Goal: Transaction & Acquisition: Purchase product/service

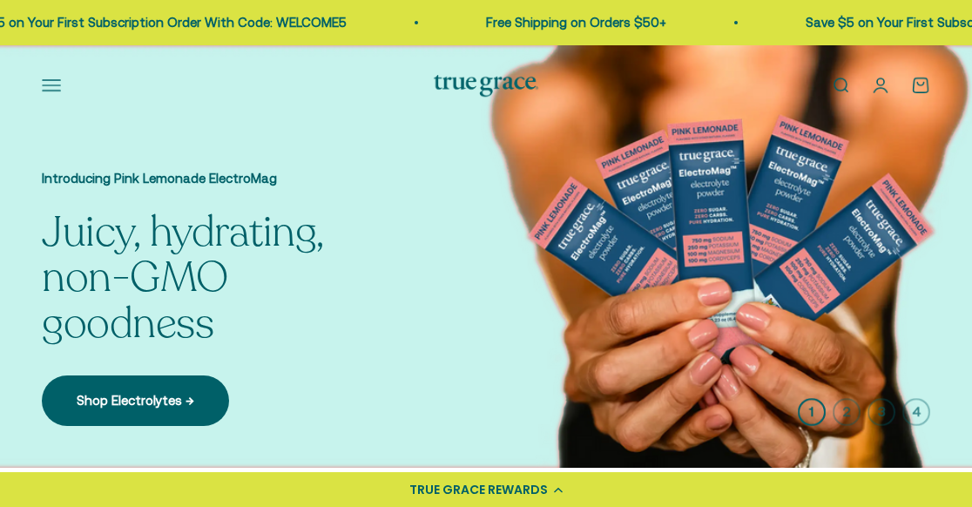
scroll to position [349, 0]
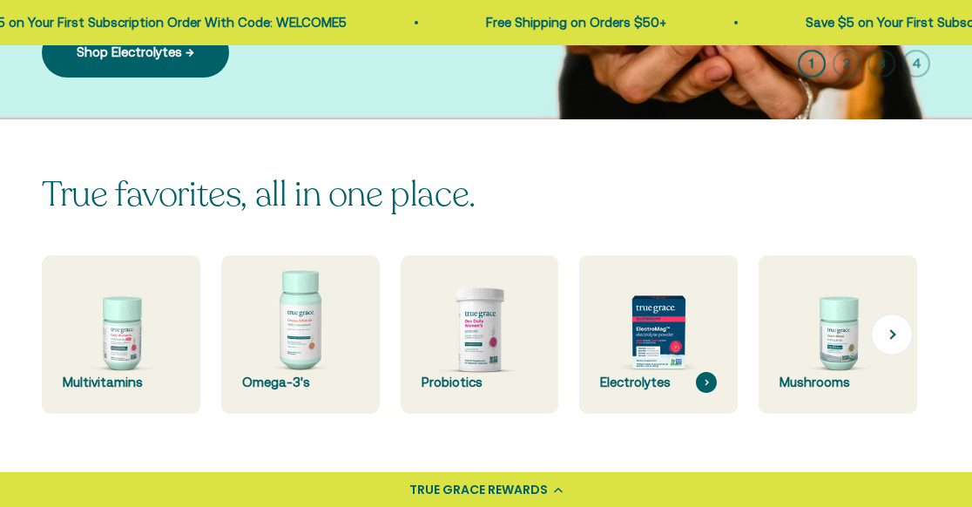
click at [661, 350] on img at bounding box center [659, 335] width 168 height 168
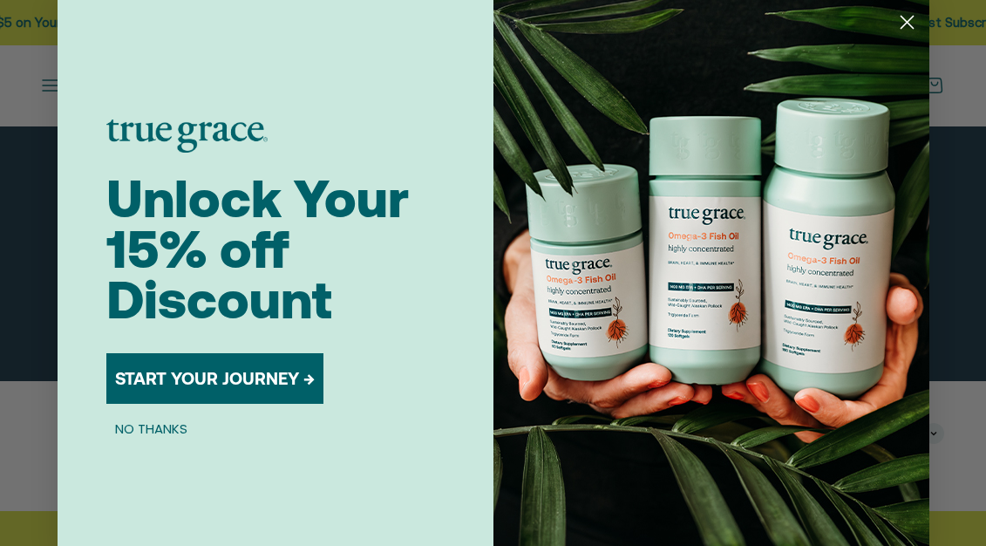
click at [895, 24] on circle "Close dialog" at bounding box center [905, 22] width 29 height 29
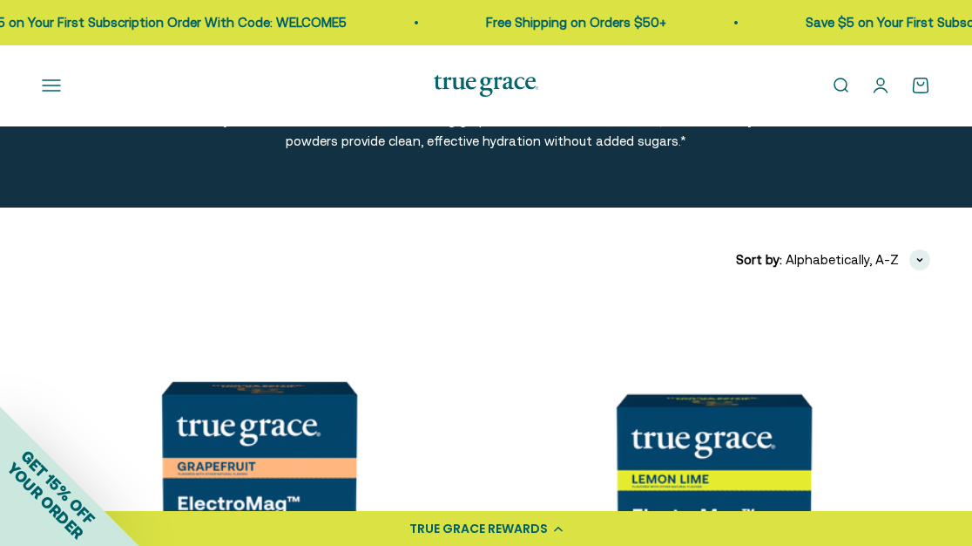
scroll to position [523, 0]
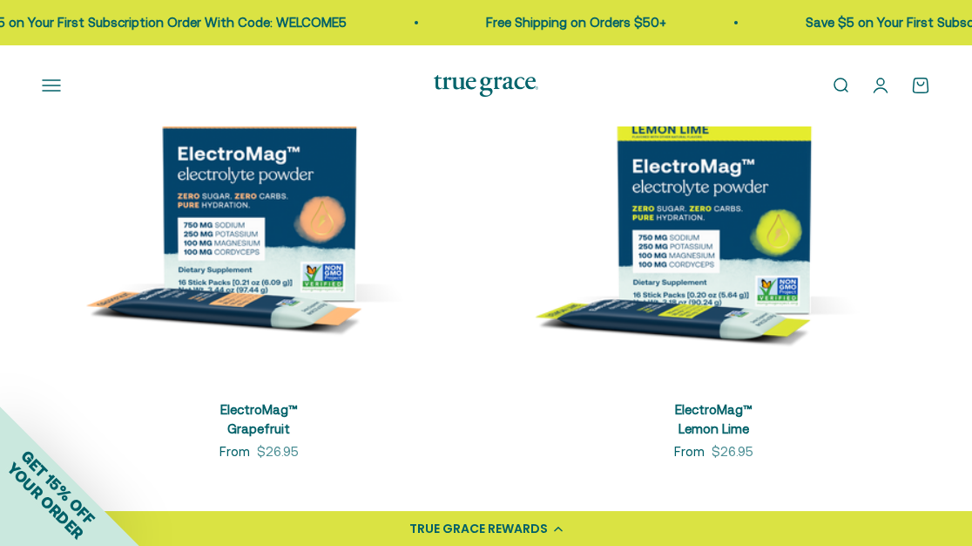
click at [704, 218] on img at bounding box center [714, 166] width 434 height 434
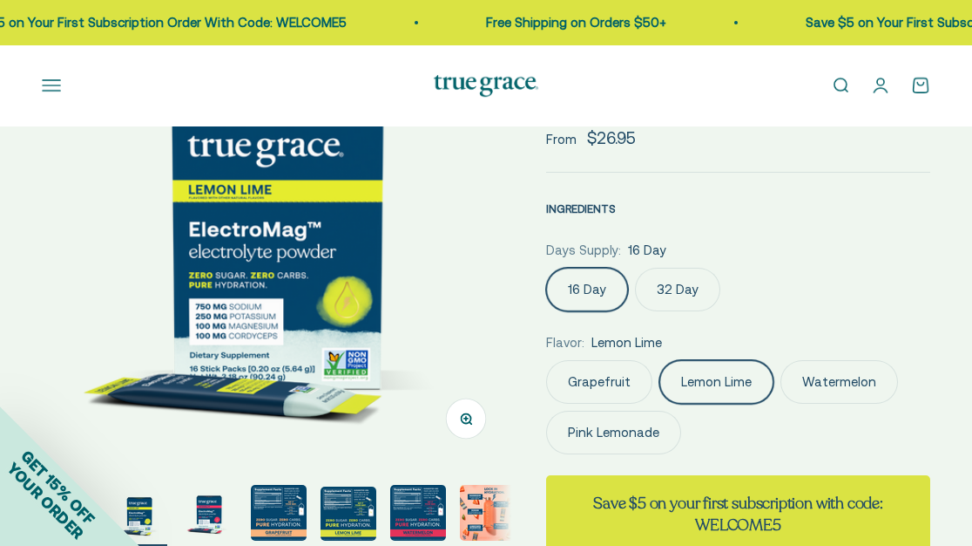
scroll to position [0, 480]
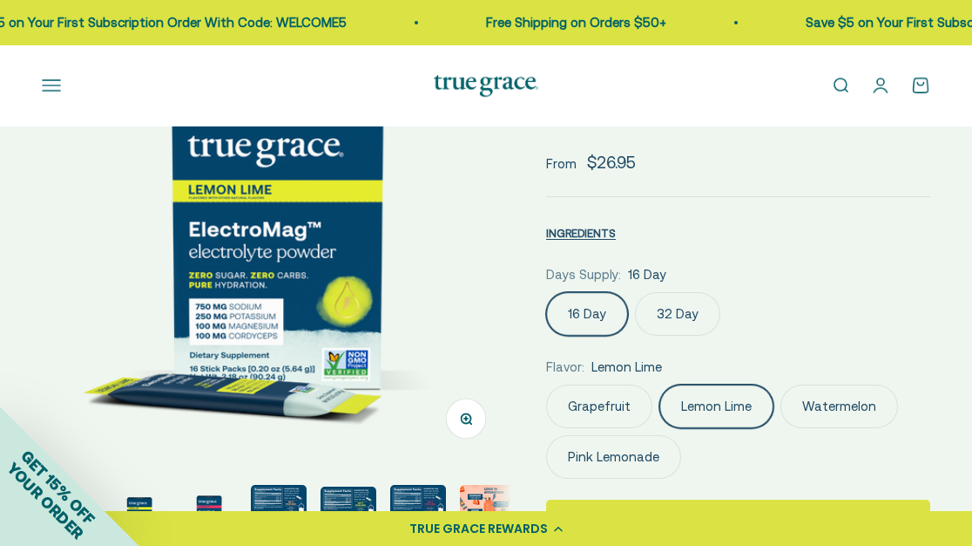
select select "3"
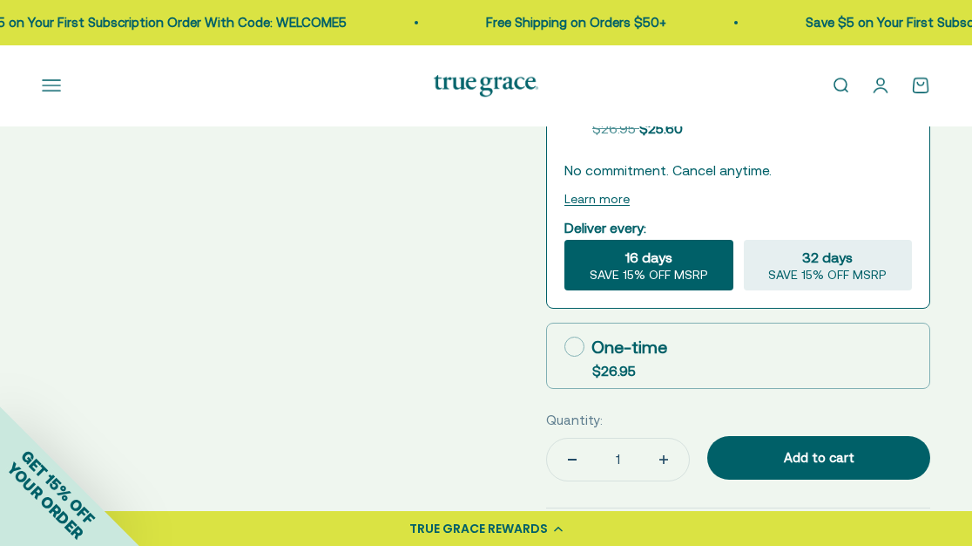
scroll to position [871, 0]
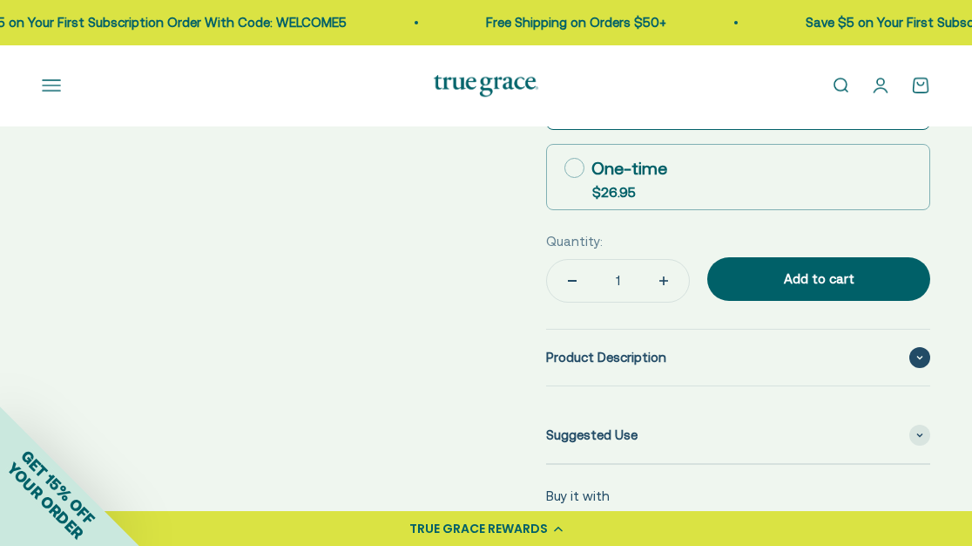
click at [658, 347] on span "Product Description" at bounding box center [606, 357] width 120 height 21
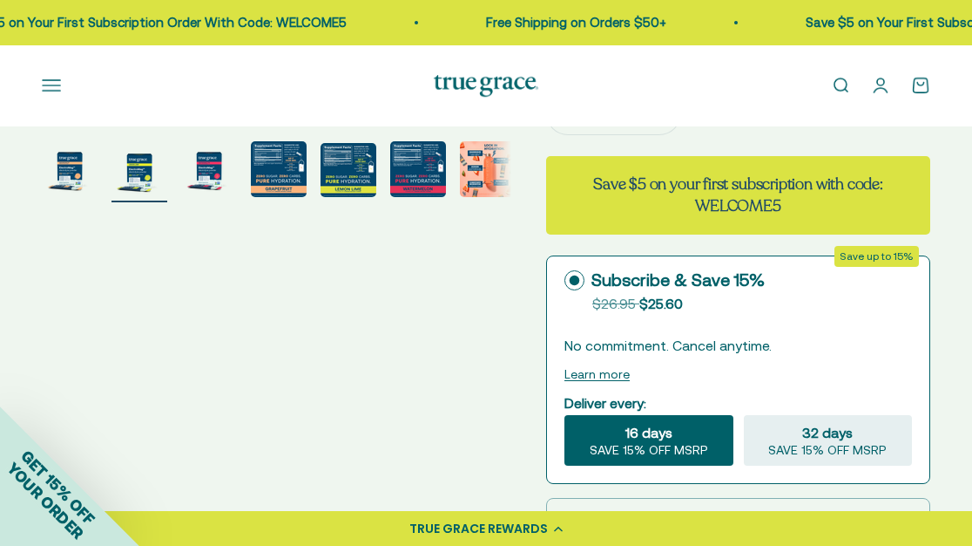
scroll to position [261, 0]
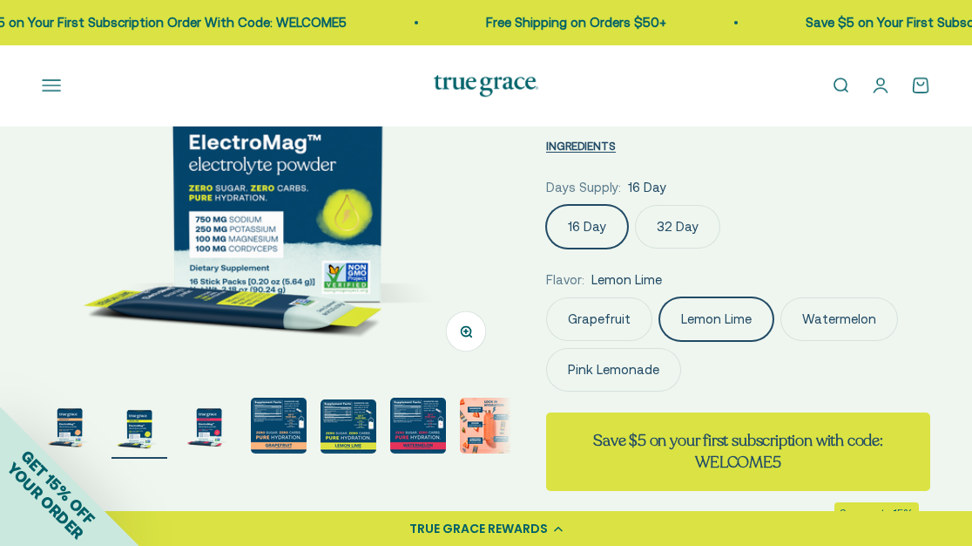
click at [372, 421] on img "Go to item 5" at bounding box center [349, 426] width 56 height 54
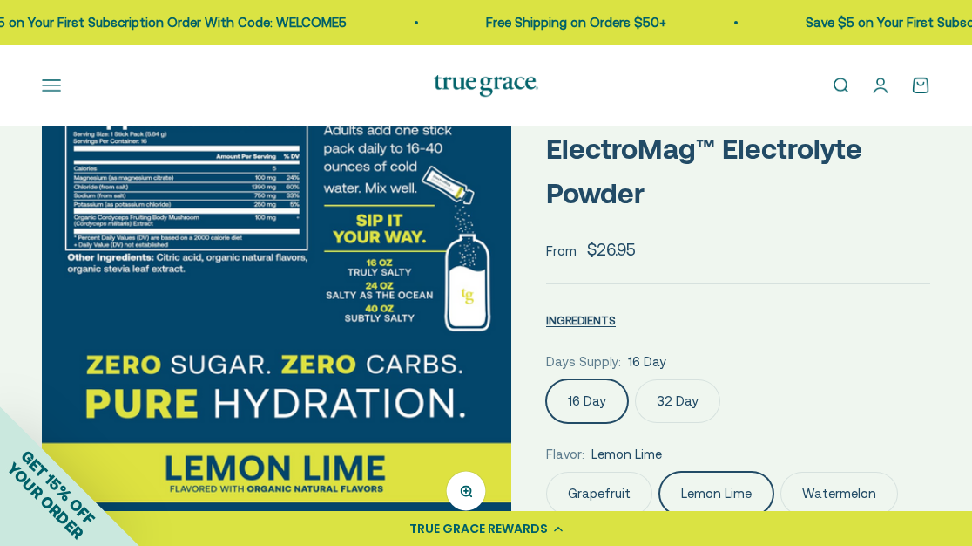
scroll to position [0, 0]
